Goal: Download file/media

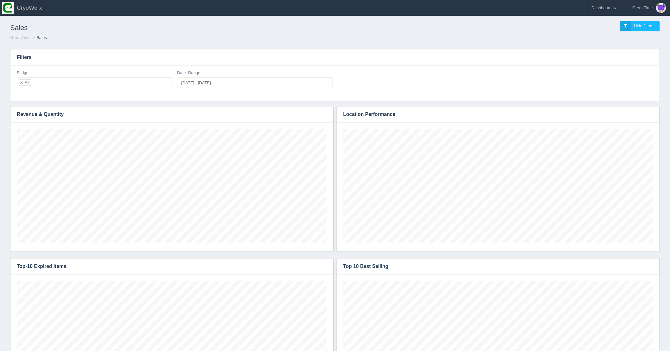
click at [147, 41] on div "Sales Hide filters GreenTime Sales" at bounding box center [335, 31] width 665 height 26
click at [47, 7] on div "CryoWerx" at bounding box center [42, 6] width 57 height 13
click at [41, 8] on span "CryoWerx" at bounding box center [29, 8] width 25 height 6
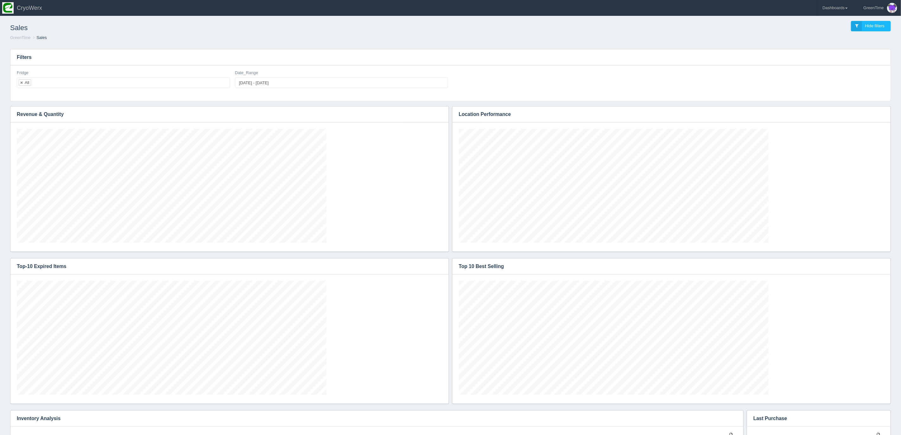
scroll to position [114, 425]
drag, startPoint x: 283, startPoint y: 31, endPoint x: 289, endPoint y: 31, distance: 5.7
click at [283, 31] on h1 "Sales" at bounding box center [230, 28] width 440 height 14
click at [843, 8] on link "Dashboards" at bounding box center [834, 8] width 33 height 16
click at [836, 46] on link "GreenTime" at bounding box center [860, 46] width 85 height 12
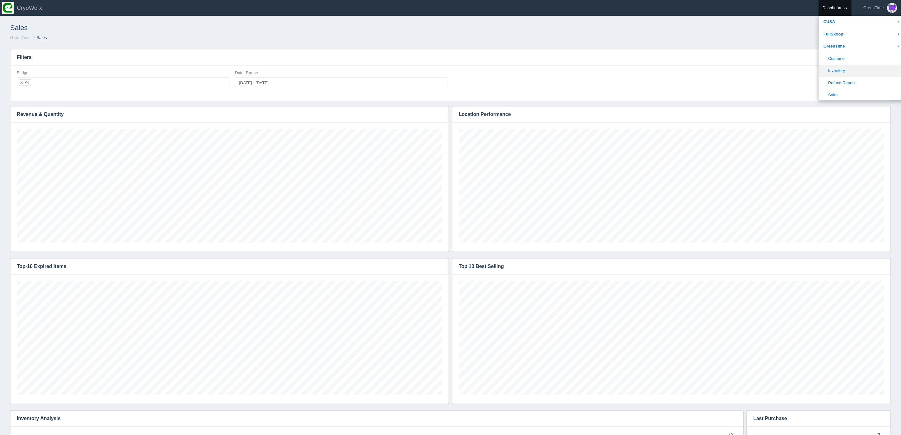
click at [838, 71] on link "Inventory" at bounding box center [860, 71] width 85 height 12
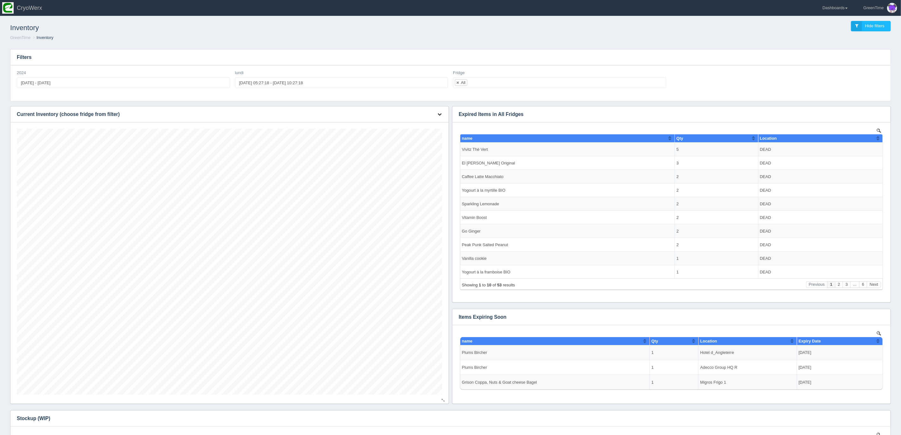
click at [438, 114] on icon "button" at bounding box center [439, 114] width 4 height 4
drag, startPoint x: 418, startPoint y: 123, endPoint x: 415, endPoint y: 122, distance: 3.2
click at [418, 123] on link "Download CSV" at bounding box center [418, 123] width 51 height 9
click at [395, 124] on link "Download CSV" at bounding box center [418, 123] width 51 height 9
click at [410, 123] on link "Download CSV" at bounding box center [418, 123] width 51 height 9
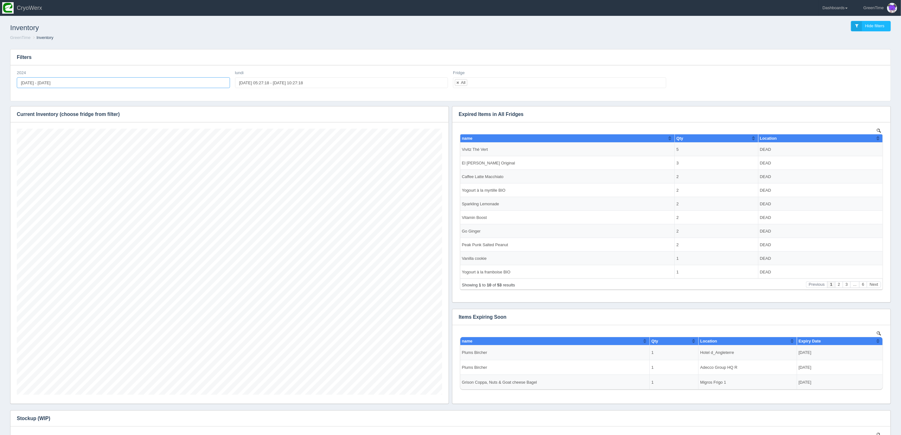
type input "2024-01-01"
type input "2024-07-28"
click at [130, 76] on div "2024 2024-01-01 - 2024-07-28" at bounding box center [123, 79] width 213 height 18
click at [441, 114] on icon "button" at bounding box center [439, 114] width 4 height 4
click at [416, 120] on link "Download CSV" at bounding box center [418, 123] width 51 height 9
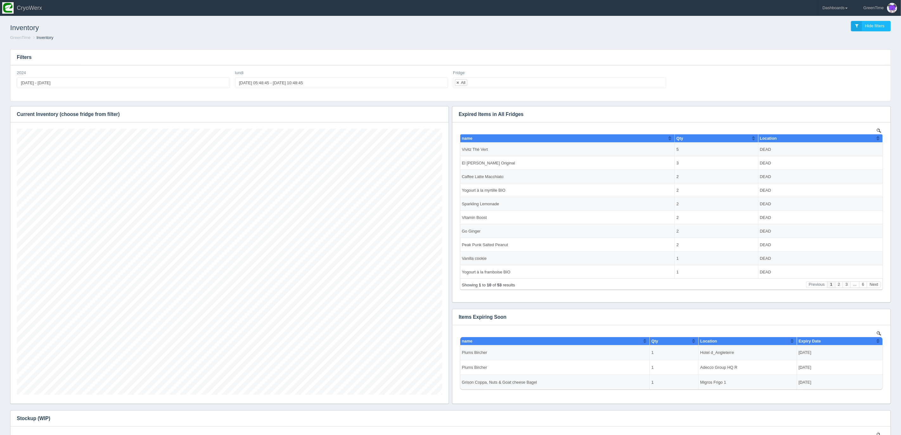
scroll to position [0, 0]
